Goal: Navigation & Orientation: Find specific page/section

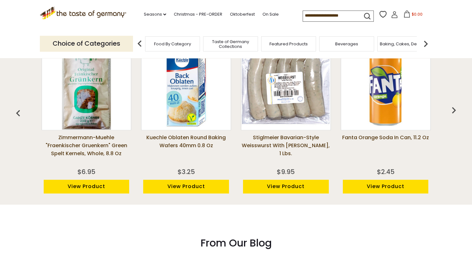
scroll to position [387, 0]
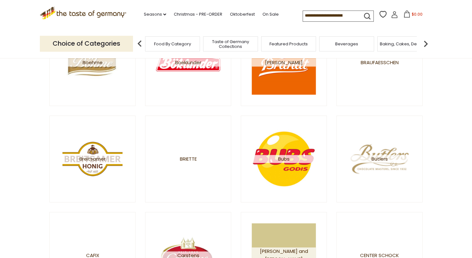
scroll to position [887, 0]
